Goal: Transaction & Acquisition: Purchase product/service

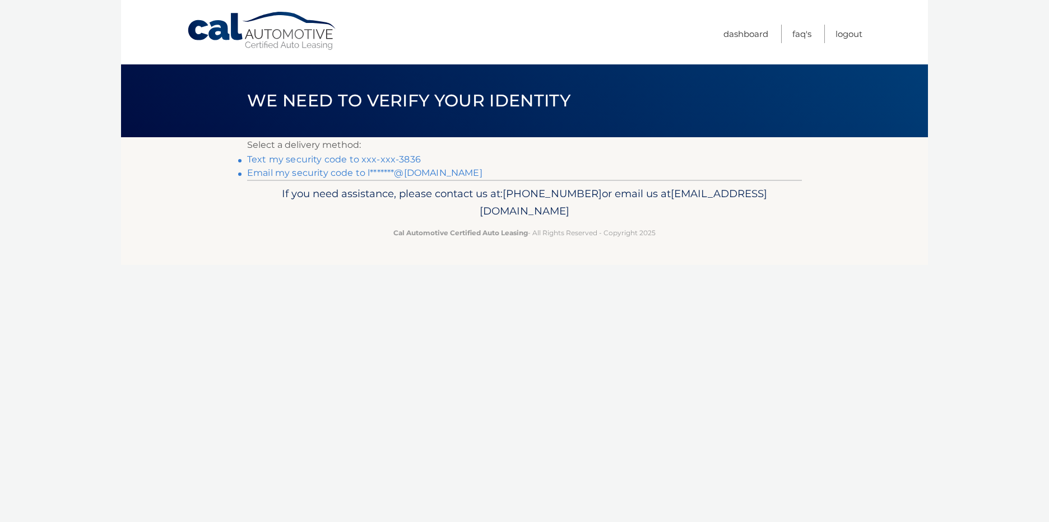
click at [387, 160] on link "Text my security code to xxx-xxx-3836" at bounding box center [334, 159] width 174 height 11
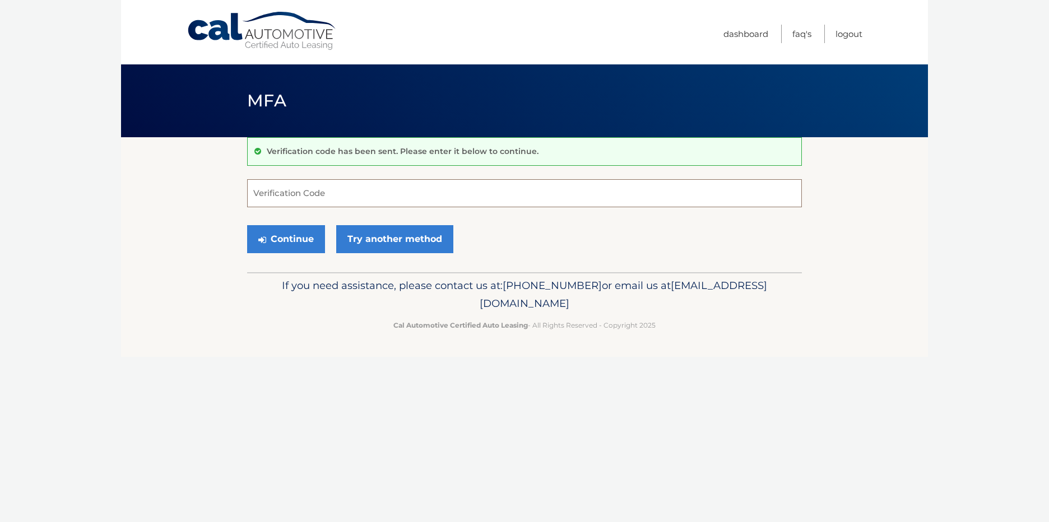
click at [385, 197] on input "Verification Code" at bounding box center [524, 193] width 555 height 28
type input "983909"
drag, startPoint x: 298, startPoint y: 237, endPoint x: 348, endPoint y: 262, distance: 56.4
click at [298, 237] on button "Continue" at bounding box center [286, 239] width 78 height 28
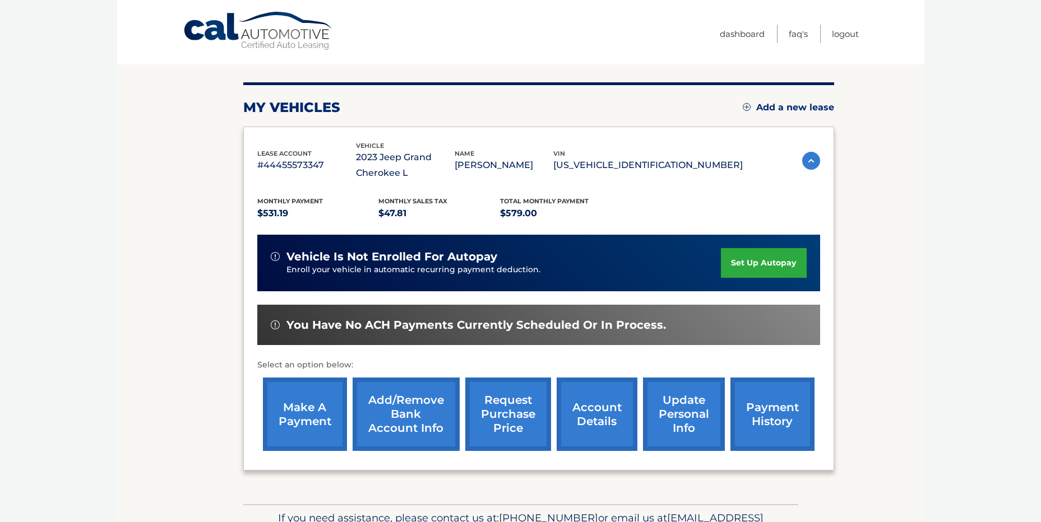
scroll to position [168, 0]
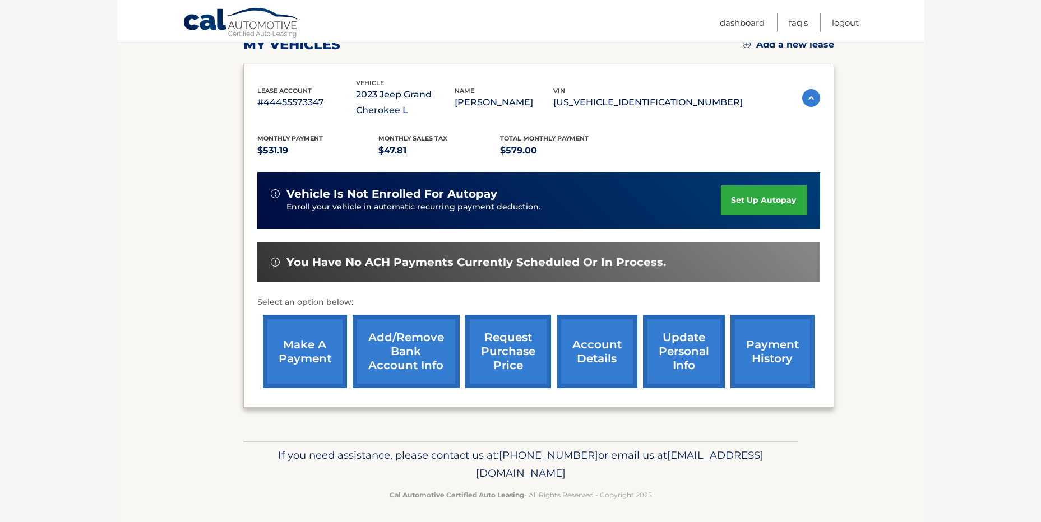
click at [288, 355] on link "make a payment" at bounding box center [305, 351] width 84 height 73
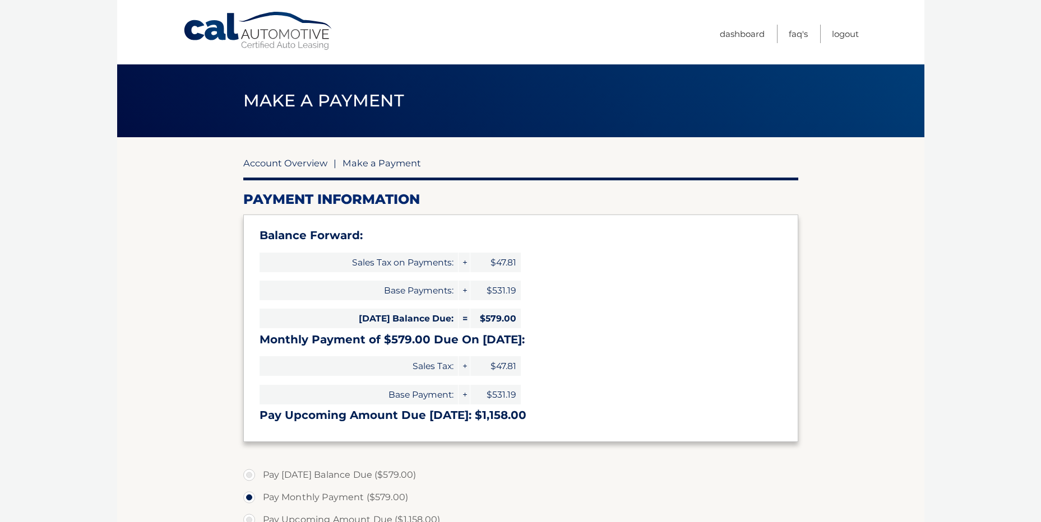
click at [274, 165] on link "Account Overview" at bounding box center [285, 163] width 84 height 11
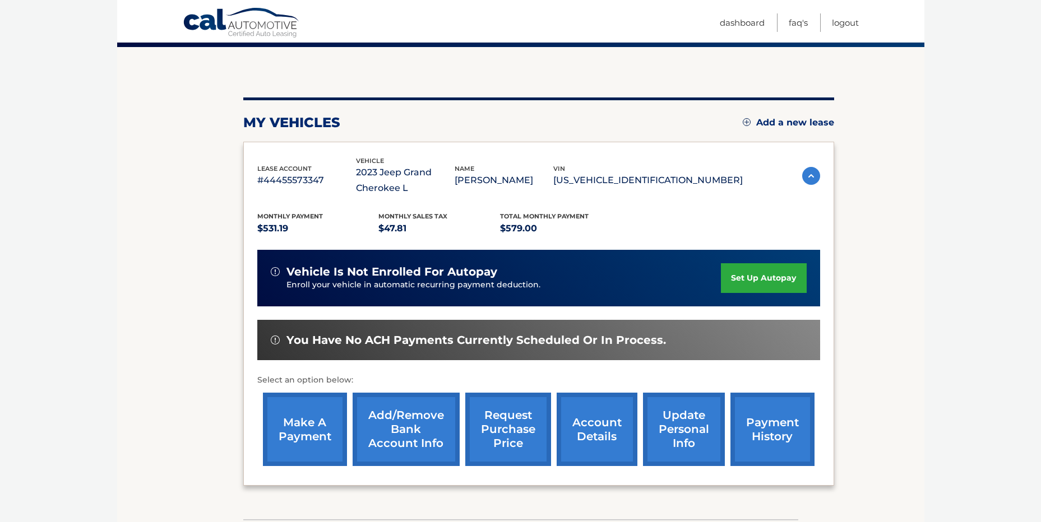
scroll to position [112, 0]
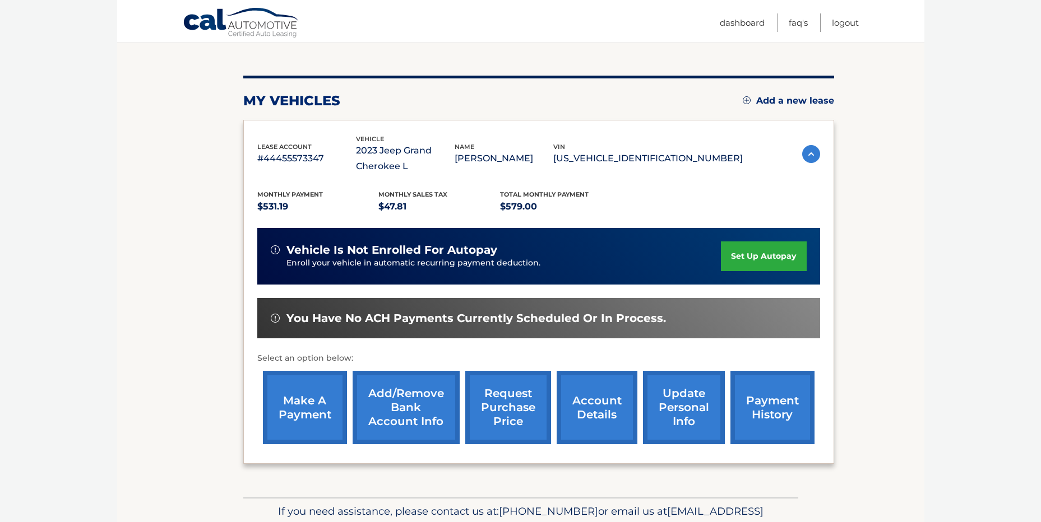
click at [781, 405] on link "payment history" at bounding box center [772, 407] width 84 height 73
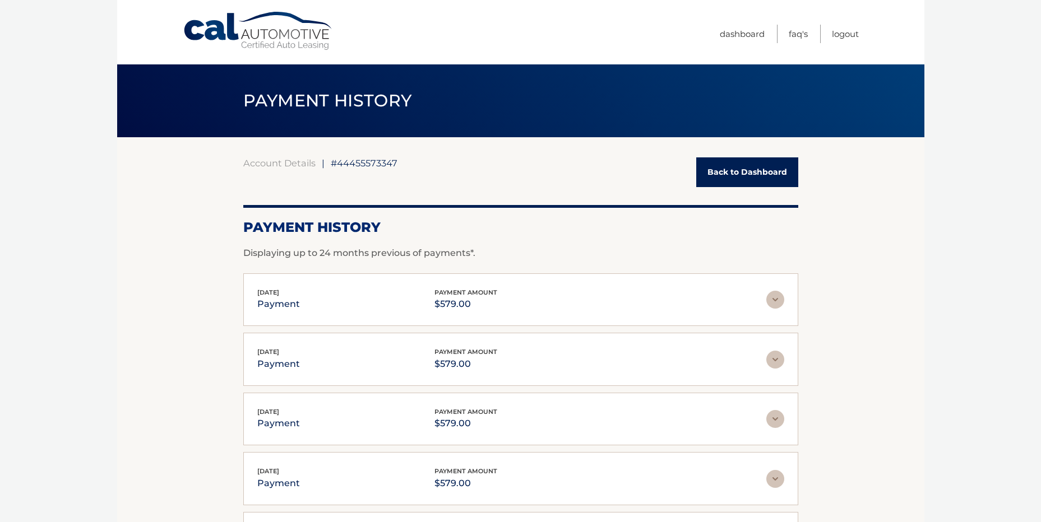
click at [752, 173] on link "Back to Dashboard" at bounding box center [747, 173] width 102 height 30
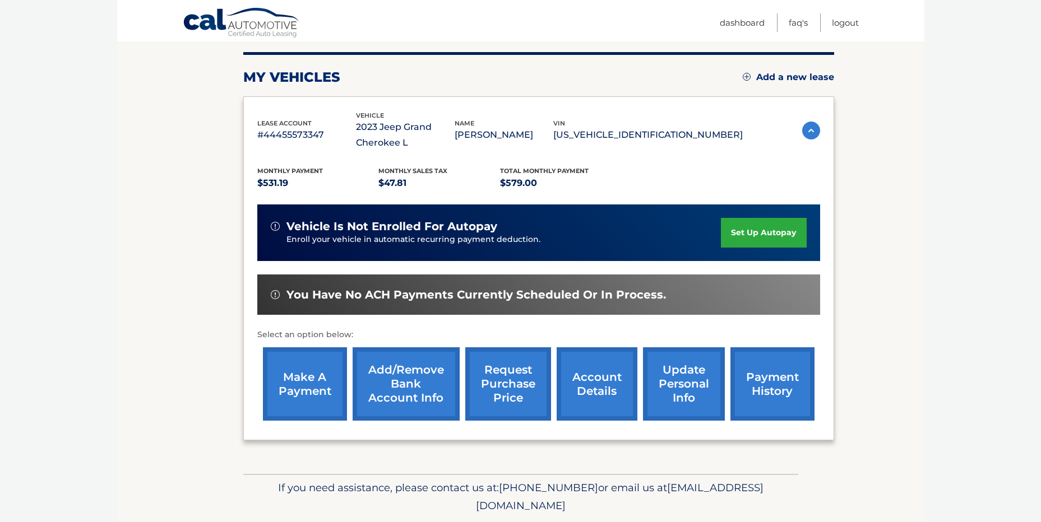
scroll to position [112, 0]
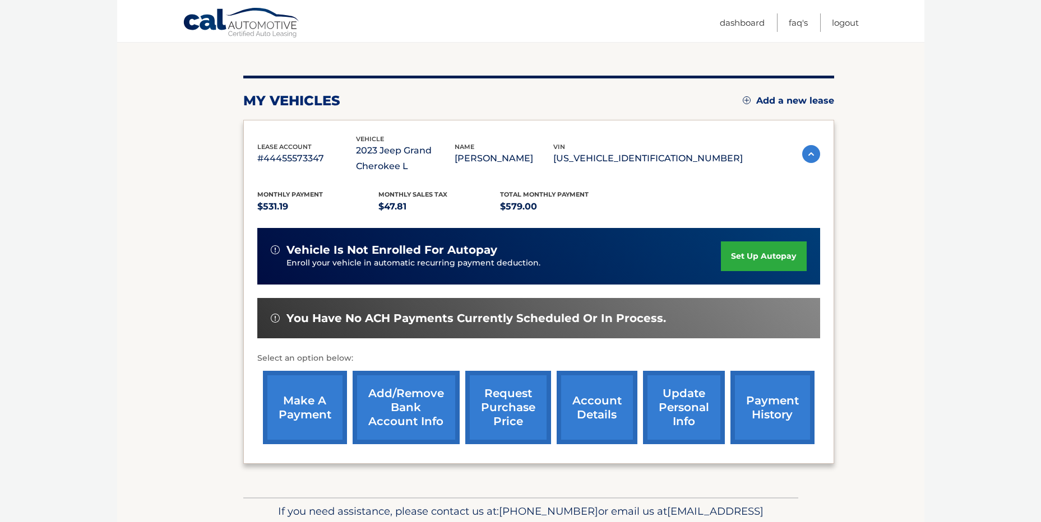
click at [297, 425] on link "make a payment" at bounding box center [305, 407] width 84 height 73
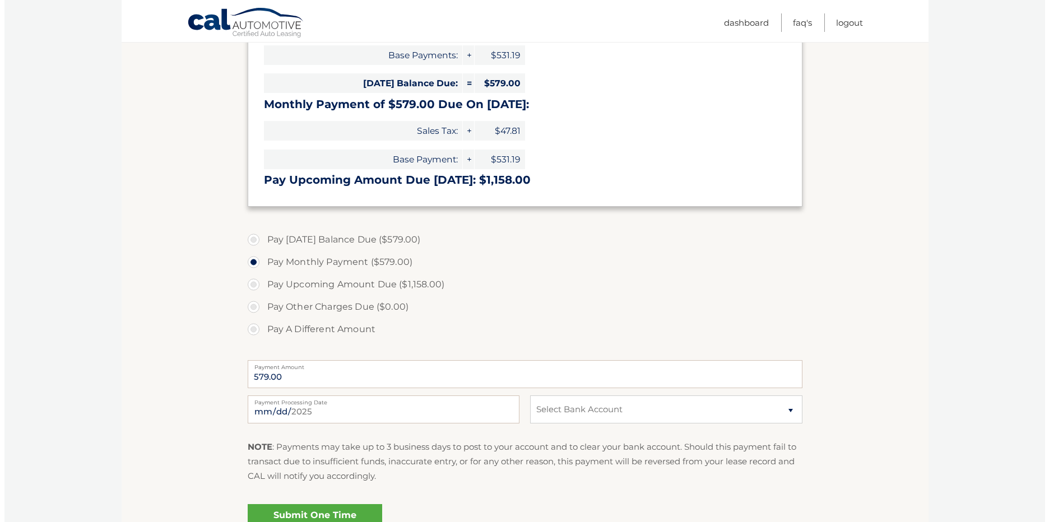
scroll to position [280, 0]
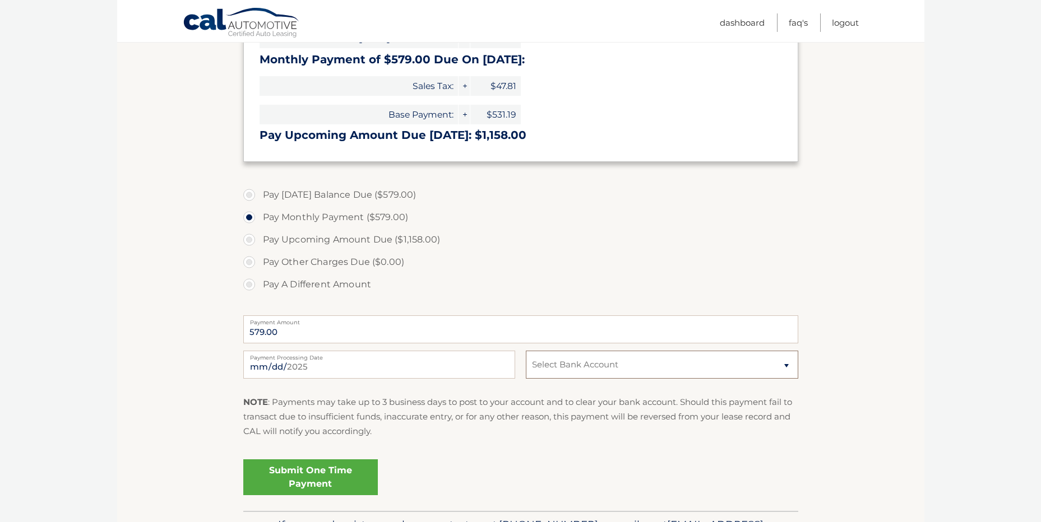
click at [590, 375] on select "Select Bank Account Checking PNC BANK, NATIONAL ASSOCIATION *****0591 Checking …" at bounding box center [662, 365] width 272 height 28
select select "ZDllZmY5ZmItMmVmYy00MGZlLTk4YzgtZGE4YWEwNThhMjBh"
click at [526, 351] on select "Select Bank Account Checking PNC BANK, NATIONAL ASSOCIATION *****0591 Checking …" at bounding box center [662, 365] width 272 height 28
click at [330, 474] on link "Submit One Time Payment" at bounding box center [310, 478] width 135 height 36
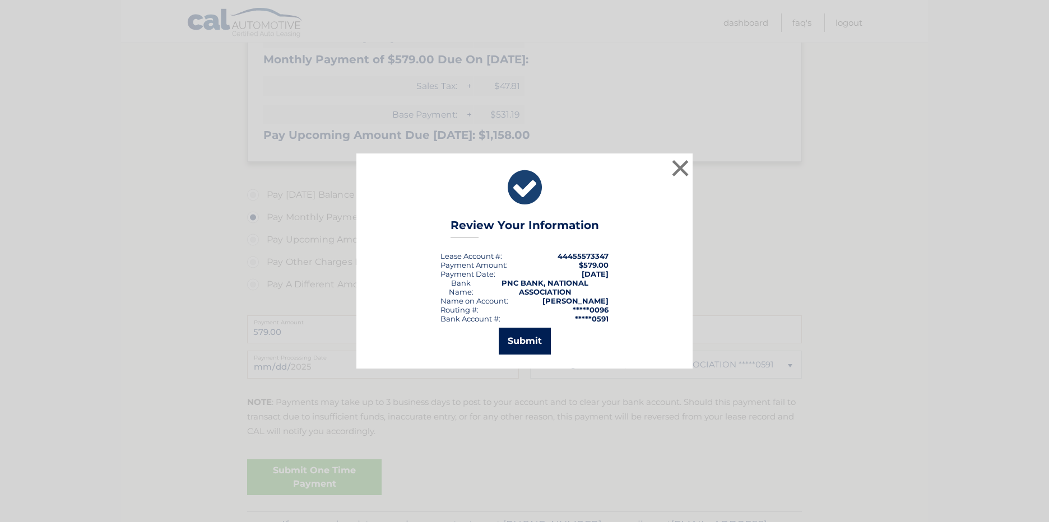
click at [519, 342] on button "Submit" at bounding box center [525, 341] width 52 height 27
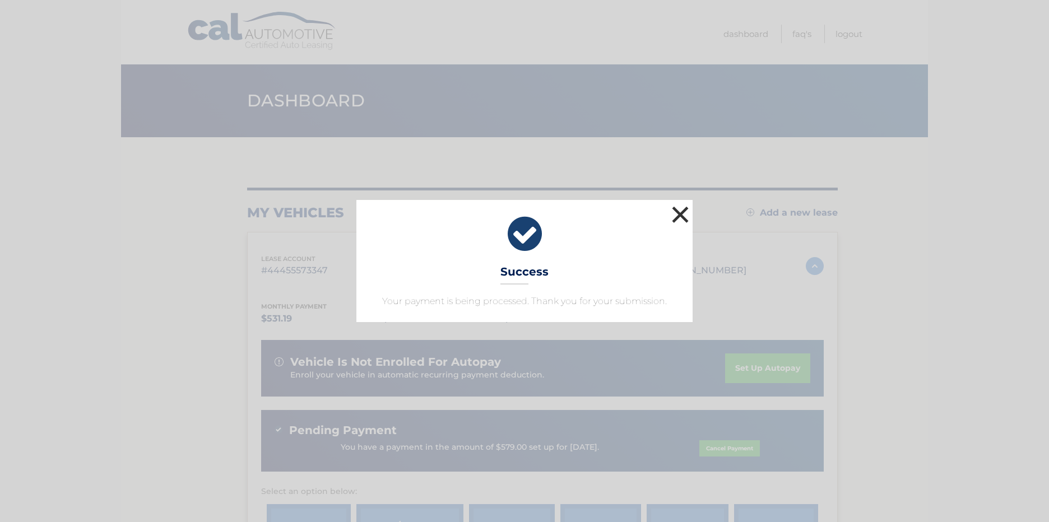
click at [674, 206] on button "×" at bounding box center [680, 214] width 22 height 22
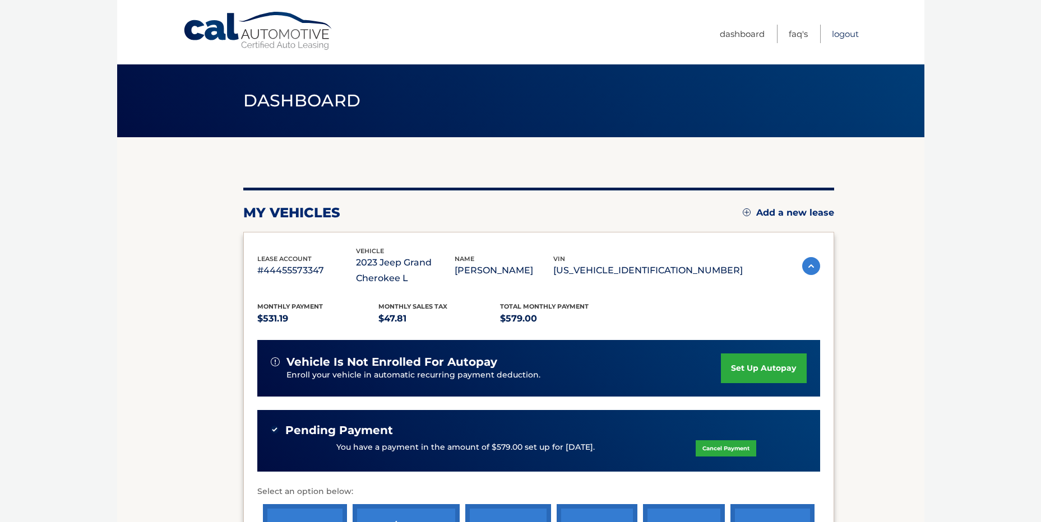
click at [841, 33] on link "Logout" at bounding box center [845, 34] width 27 height 18
